Goal: Transaction & Acquisition: Purchase product/service

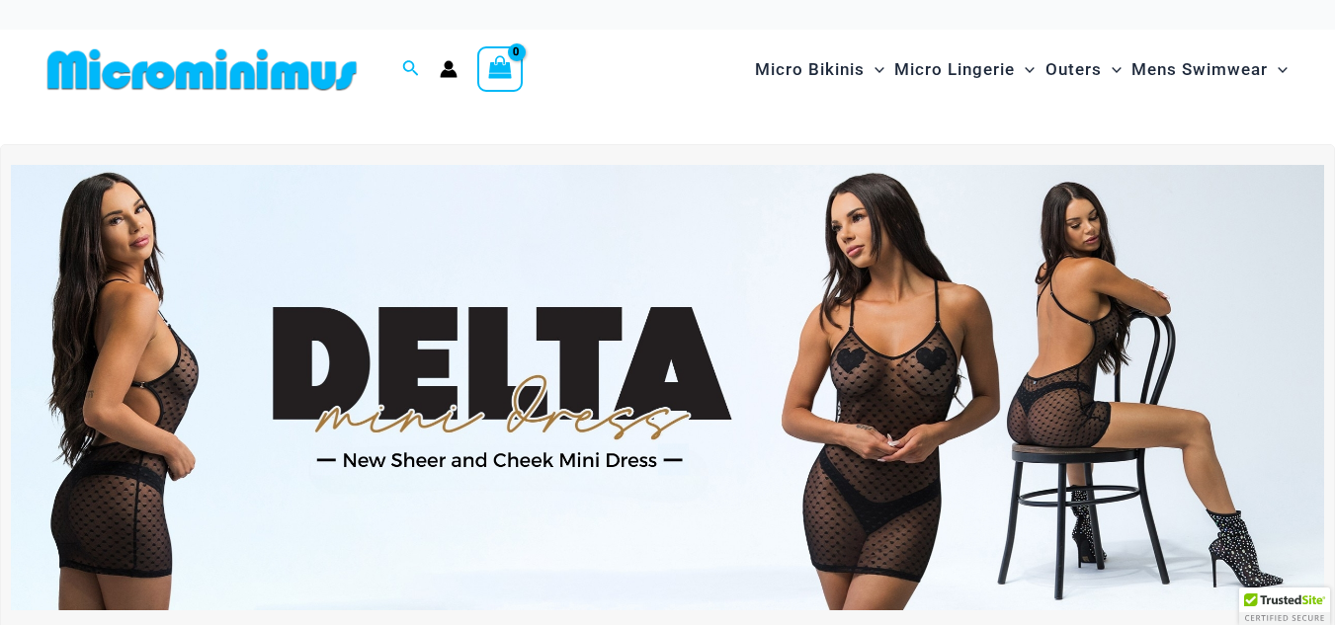
drag, startPoint x: 841, startPoint y: 128, endPoint x: 11, endPoint y: 0, distance: 839.7
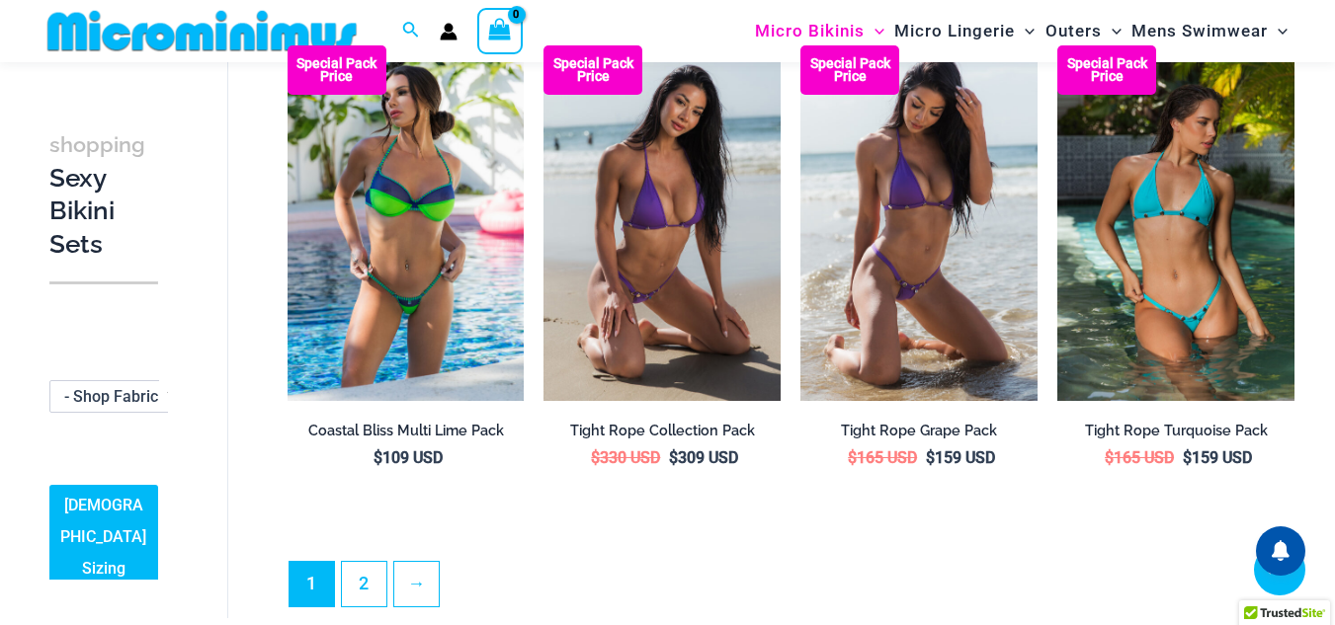
scroll to position [4033, 0]
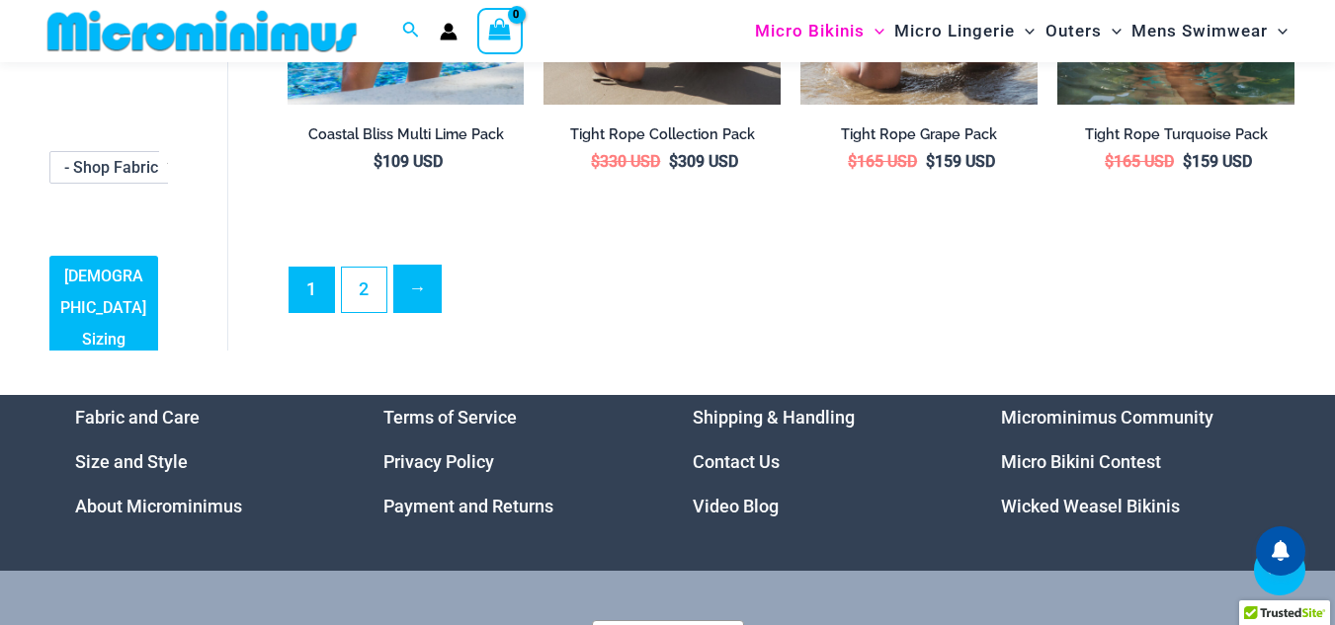
click at [406, 272] on link "→" at bounding box center [417, 289] width 46 height 46
